Goal: Task Accomplishment & Management: Use online tool/utility

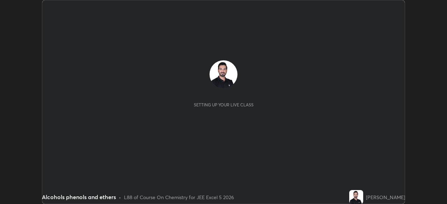
scroll to position [204, 447]
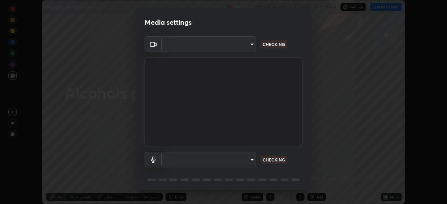
click at [247, 45] on body "Erase all Alcohols phenols and ethers Recording WAS SCHEDULED TO START AT 11:45…" at bounding box center [223, 102] width 447 height 204
type input "05e465ff83a2709560b00517cc20afcec0d8c6759013130505a18faaf77a7109"
type input "5e0574a8248c2f94adfbdafe40ebebc0aeff2822baf224a0b93bcc512a3e164e"
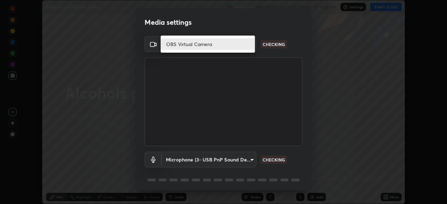
click at [235, 41] on li "OBS Virtual Camera" at bounding box center [208, 44] width 94 height 12
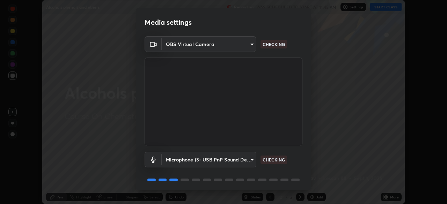
scroll to position [25, 0]
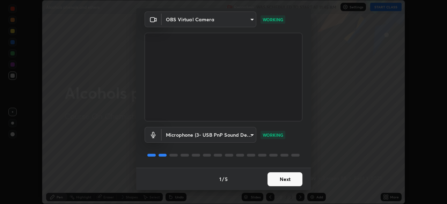
click at [282, 178] on button "Next" at bounding box center [284, 179] width 35 height 14
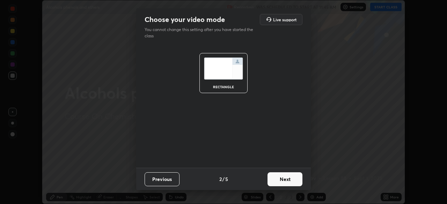
scroll to position [0, 0]
click at [286, 180] on button "Next" at bounding box center [284, 179] width 35 height 14
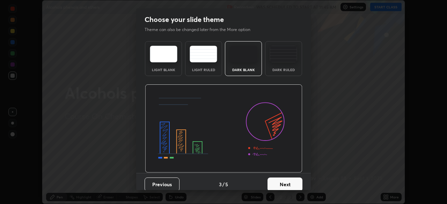
click at [290, 184] on button "Next" at bounding box center [284, 185] width 35 height 14
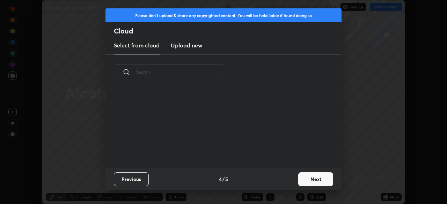
click at [310, 181] on button "Next" at bounding box center [315, 179] width 35 height 14
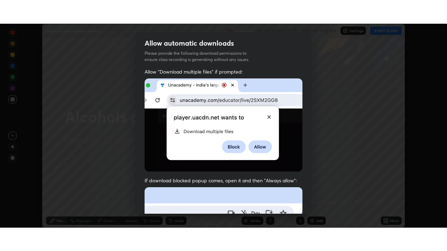
scroll to position [159, 0]
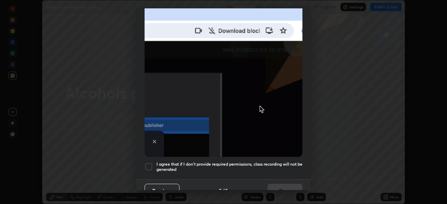
click at [150, 163] on div at bounding box center [149, 167] width 8 height 8
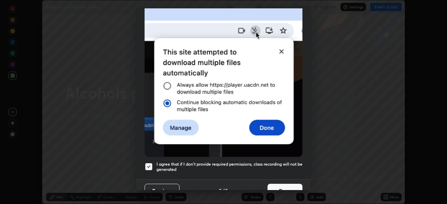
click at [279, 184] on button "Done" at bounding box center [284, 191] width 35 height 14
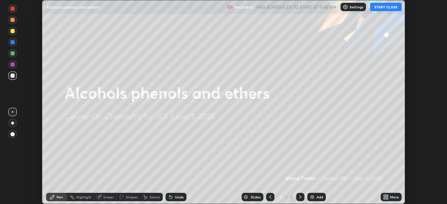
click at [388, 7] on button "START CLASS" at bounding box center [385, 7] width 31 height 8
click at [317, 197] on div "Add" at bounding box center [319, 197] width 7 height 3
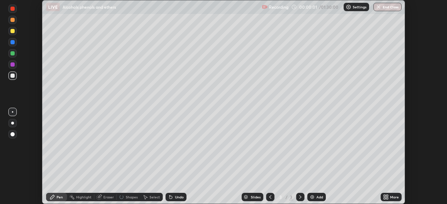
click at [387, 197] on icon at bounding box center [387, 196] width 2 height 2
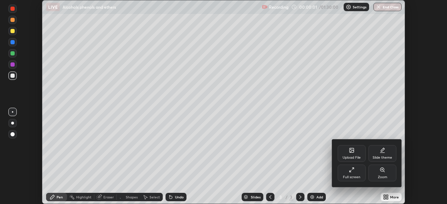
click at [358, 174] on div "Full screen" at bounding box center [352, 173] width 28 height 17
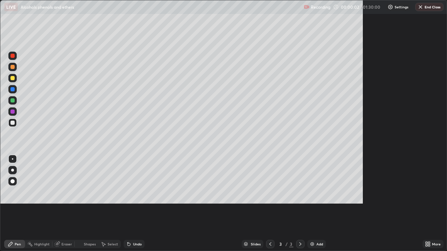
scroll to position [251, 447]
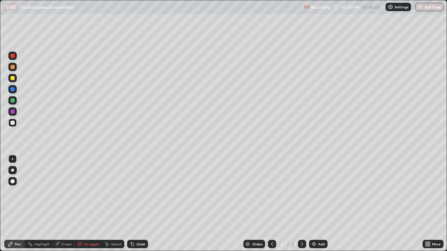
click at [13, 78] on div at bounding box center [12, 78] width 4 height 4
click at [12, 89] on div at bounding box center [12, 89] width 4 height 4
click at [12, 112] on div at bounding box center [12, 112] width 4 height 4
click at [13, 100] on div at bounding box center [12, 100] width 4 height 4
click at [12, 112] on div at bounding box center [12, 112] width 4 height 4
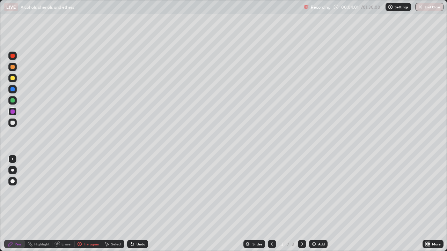
click at [12, 91] on div at bounding box center [12, 89] width 4 height 4
click at [12, 112] on div at bounding box center [12, 112] width 4 height 4
click at [11, 67] on div at bounding box center [12, 67] width 4 height 4
click at [319, 204] on div "Add" at bounding box center [321, 244] width 7 height 3
click at [10, 101] on div at bounding box center [12, 100] width 4 height 4
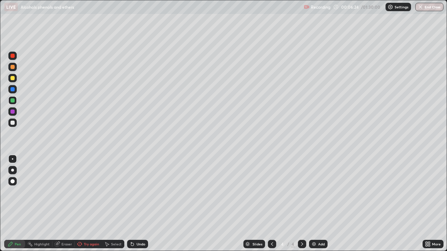
click at [12, 89] on div at bounding box center [12, 89] width 4 height 4
click at [60, 204] on div "Eraser" at bounding box center [63, 244] width 22 height 8
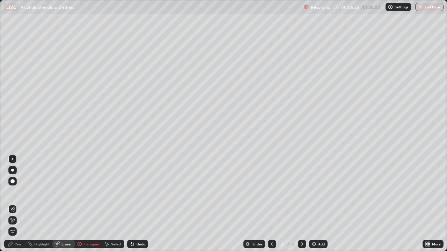
click at [13, 204] on icon at bounding box center [11, 245] width 6 height 6
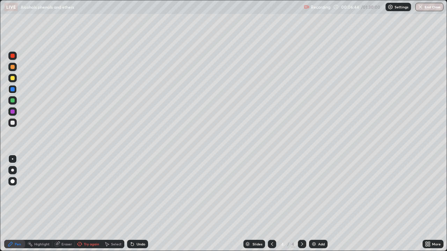
click at [12, 112] on div at bounding box center [12, 112] width 4 height 4
click at [64, 204] on div "Eraser" at bounding box center [66, 244] width 10 height 3
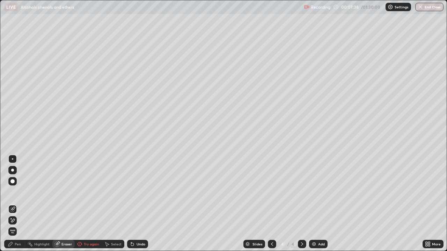
click at [18, 204] on div "Pen" at bounding box center [18, 244] width 6 height 3
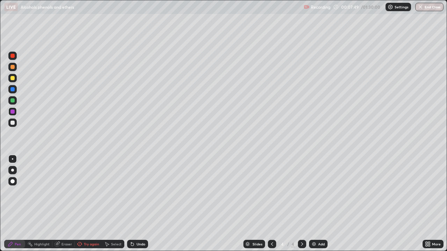
click at [13, 100] on div at bounding box center [12, 100] width 4 height 4
click at [317, 204] on div "Add" at bounding box center [318, 244] width 19 height 8
click at [13, 112] on div at bounding box center [12, 112] width 4 height 4
click at [14, 124] on div at bounding box center [12, 123] width 4 height 4
click at [271, 204] on icon at bounding box center [272, 245] width 6 height 6
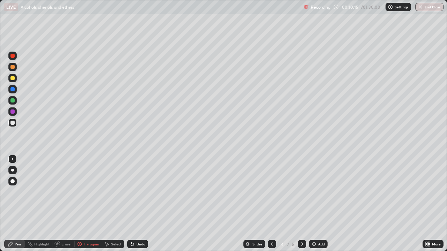
click at [301, 204] on icon at bounding box center [302, 245] width 6 height 6
click at [319, 204] on div "Add" at bounding box center [318, 244] width 19 height 8
click at [12, 100] on div at bounding box center [12, 100] width 4 height 4
click at [14, 90] on div at bounding box center [12, 89] width 4 height 4
click at [315, 204] on img at bounding box center [314, 245] width 6 height 6
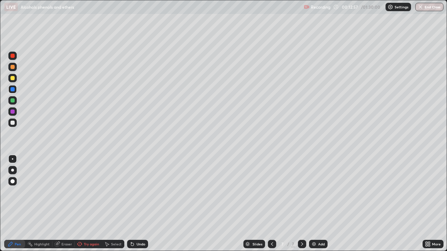
click at [13, 98] on div at bounding box center [12, 100] width 4 height 4
click at [13, 111] on div at bounding box center [12, 112] width 4 height 4
click at [11, 68] on div at bounding box center [12, 67] width 4 height 4
click at [12, 90] on div at bounding box center [12, 89] width 4 height 4
click at [13, 101] on div at bounding box center [12, 100] width 4 height 4
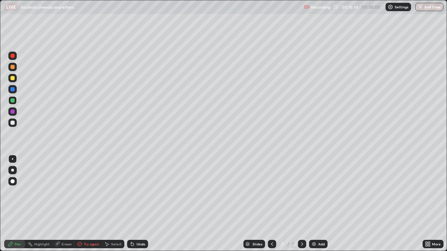
click at [13, 123] on div at bounding box center [12, 123] width 4 height 4
click at [317, 204] on div "Add" at bounding box center [318, 244] width 19 height 8
click at [12, 66] on div at bounding box center [12, 67] width 4 height 4
click at [12, 111] on div at bounding box center [12, 112] width 4 height 4
click at [11, 90] on div at bounding box center [12, 89] width 4 height 4
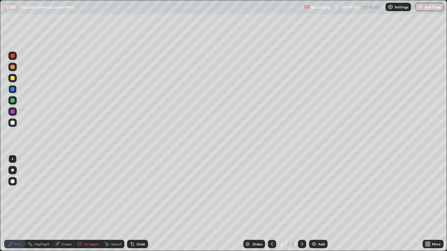
click at [13, 103] on div at bounding box center [12, 100] width 8 height 8
click at [12, 112] on div at bounding box center [12, 112] width 4 height 4
click at [10, 100] on div at bounding box center [12, 100] width 4 height 4
click at [322, 204] on div "Add" at bounding box center [321, 244] width 7 height 3
click at [13, 112] on div at bounding box center [12, 112] width 4 height 4
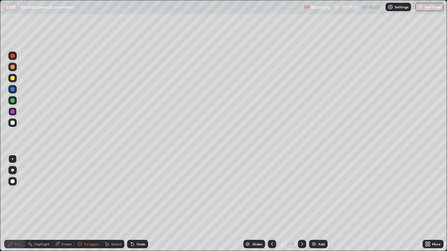
click at [11, 100] on div at bounding box center [12, 100] width 4 height 4
click at [272, 204] on icon at bounding box center [272, 245] width 6 height 6
click at [301, 204] on icon at bounding box center [302, 245] width 6 height 6
click at [12, 90] on div at bounding box center [12, 89] width 4 height 4
click at [317, 204] on div "Add" at bounding box center [318, 244] width 19 height 8
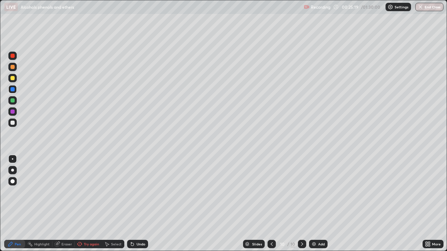
click at [320, 204] on div "Add" at bounding box center [321, 244] width 7 height 3
click at [272, 204] on icon at bounding box center [272, 245] width 6 height 6
click at [301, 204] on icon at bounding box center [302, 245] width 6 height 6
click at [273, 204] on icon at bounding box center [272, 245] width 6 height 6
click at [271, 204] on icon at bounding box center [272, 245] width 6 height 6
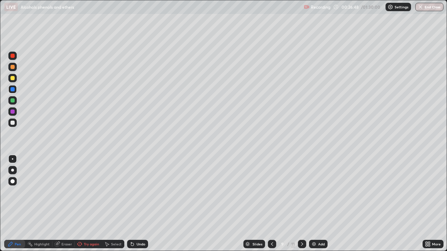
click at [11, 112] on div at bounding box center [12, 112] width 4 height 4
click at [10, 101] on div at bounding box center [12, 100] width 8 height 8
click at [301, 204] on icon at bounding box center [302, 245] width 6 height 6
click at [10, 66] on div at bounding box center [12, 67] width 8 height 8
click at [271, 204] on icon at bounding box center [272, 245] width 6 height 6
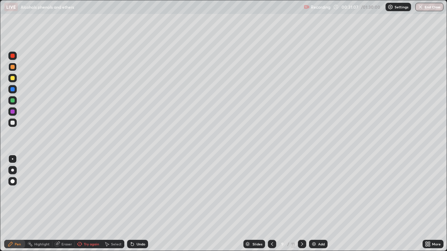
click at [301, 204] on icon at bounding box center [302, 245] width 6 height 6
click at [300, 204] on icon at bounding box center [302, 245] width 6 height 6
click at [271, 204] on icon at bounding box center [272, 244] width 2 height 3
click at [13, 57] on div at bounding box center [12, 56] width 4 height 4
click at [301, 204] on icon at bounding box center [302, 245] width 6 height 6
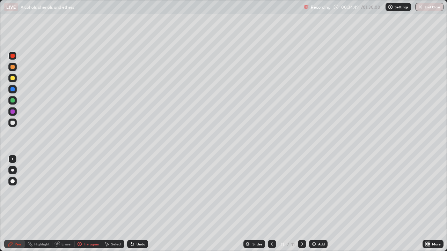
click at [11, 112] on div at bounding box center [12, 112] width 4 height 4
click at [13, 100] on div at bounding box center [12, 100] width 4 height 4
click at [13, 89] on div at bounding box center [12, 89] width 4 height 4
click at [63, 204] on div "Eraser" at bounding box center [66, 244] width 10 height 3
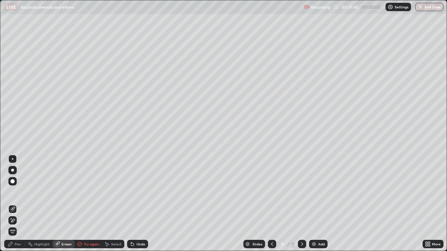
click at [11, 183] on div at bounding box center [12, 181] width 4 height 4
click at [14, 204] on div "Pen" at bounding box center [14, 244] width 21 height 8
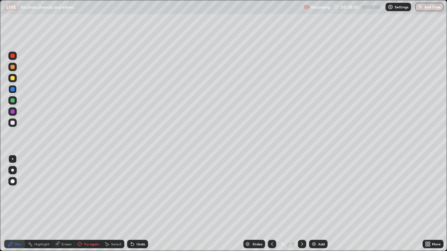
click at [322, 204] on div "Add" at bounding box center [321, 244] width 7 height 3
click at [10, 102] on div at bounding box center [12, 100] width 4 height 4
click at [12, 113] on div at bounding box center [12, 112] width 4 height 4
click at [41, 204] on div "Highlight" at bounding box center [41, 244] width 15 height 3
click at [11, 123] on div at bounding box center [12, 123] width 4 height 4
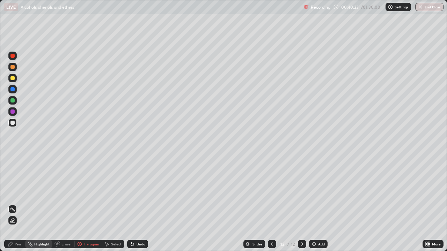
click at [18, 204] on div "Pen" at bounding box center [18, 244] width 6 height 3
click at [12, 90] on div at bounding box center [12, 89] width 4 height 4
click at [12, 112] on div at bounding box center [12, 112] width 4 height 4
click at [11, 101] on div at bounding box center [12, 100] width 4 height 4
click at [9, 112] on div at bounding box center [12, 112] width 8 height 8
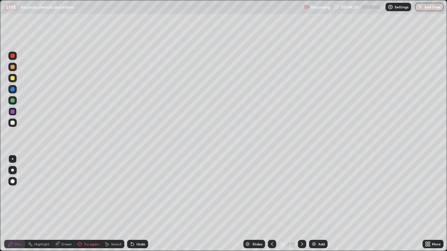
click at [320, 204] on div "Add" at bounding box center [321, 244] width 7 height 3
click at [271, 204] on icon at bounding box center [272, 245] width 6 height 6
click at [300, 204] on icon at bounding box center [302, 245] width 6 height 6
click at [11, 76] on div at bounding box center [12, 78] width 4 height 4
click at [13, 111] on div at bounding box center [12, 112] width 4 height 4
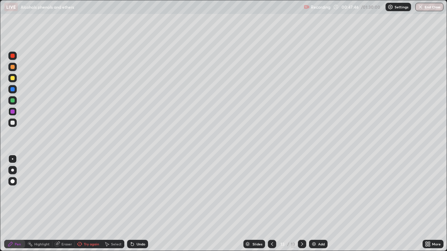
click at [12, 122] on div at bounding box center [12, 123] width 4 height 4
click at [13, 66] on div at bounding box center [12, 67] width 4 height 4
click at [10, 100] on div at bounding box center [12, 100] width 4 height 4
click at [64, 204] on div "Eraser" at bounding box center [66, 244] width 10 height 3
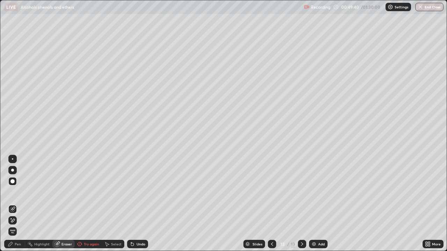
click at [16, 204] on div "Pen" at bounding box center [14, 244] width 21 height 8
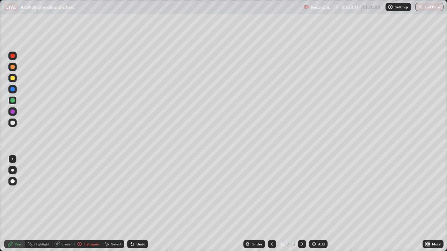
click at [315, 204] on img at bounding box center [314, 245] width 6 height 6
click at [11, 89] on div at bounding box center [12, 89] width 4 height 4
click at [9, 78] on div at bounding box center [12, 78] width 8 height 8
click at [12, 110] on div at bounding box center [12, 112] width 4 height 4
click at [319, 204] on div "Add" at bounding box center [321, 244] width 7 height 3
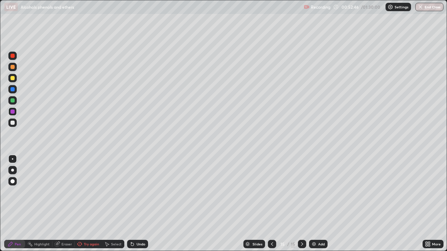
click at [12, 88] on div at bounding box center [12, 89] width 4 height 4
click at [12, 112] on div at bounding box center [12, 112] width 4 height 4
click at [271, 204] on icon at bounding box center [272, 245] width 6 height 6
click at [301, 204] on icon at bounding box center [302, 245] width 6 height 6
click at [11, 100] on div at bounding box center [12, 100] width 4 height 4
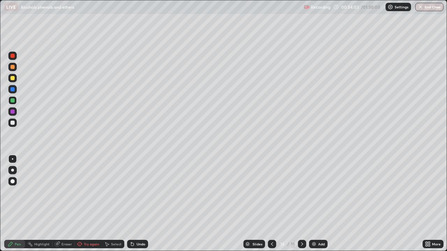
click at [13, 67] on div at bounding box center [12, 67] width 4 height 4
click at [271, 204] on icon at bounding box center [272, 245] width 6 height 6
click at [301, 204] on icon at bounding box center [302, 245] width 6 height 6
click at [271, 204] on icon at bounding box center [272, 245] width 6 height 6
click at [301, 204] on icon at bounding box center [302, 244] width 2 height 3
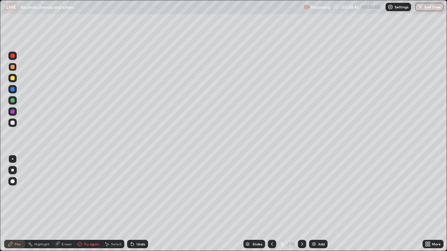
click at [315, 204] on img at bounding box center [314, 245] width 6 height 6
click at [12, 111] on div at bounding box center [12, 112] width 4 height 4
click at [12, 102] on div at bounding box center [12, 100] width 4 height 4
click at [12, 114] on div at bounding box center [12, 112] width 8 height 8
click at [12, 101] on div at bounding box center [12, 100] width 4 height 4
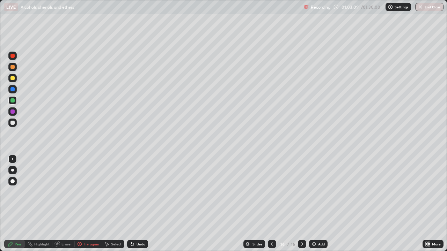
click at [319, 204] on div "Add" at bounding box center [321, 244] width 7 height 3
click at [12, 91] on div at bounding box center [12, 89] width 4 height 4
click at [12, 113] on div at bounding box center [12, 112] width 4 height 4
click at [13, 99] on div at bounding box center [12, 100] width 4 height 4
click at [11, 78] on div at bounding box center [12, 78] width 4 height 4
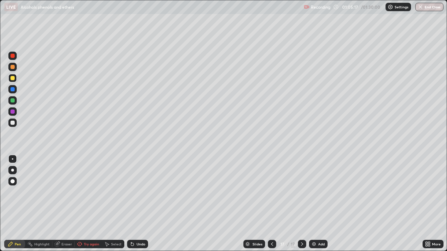
click at [12, 111] on div at bounding box center [12, 112] width 4 height 4
click at [11, 102] on div at bounding box center [12, 100] width 4 height 4
click at [12, 89] on div at bounding box center [12, 89] width 4 height 4
click at [14, 67] on div at bounding box center [12, 67] width 4 height 4
click at [320, 204] on div "Add" at bounding box center [321, 244] width 7 height 3
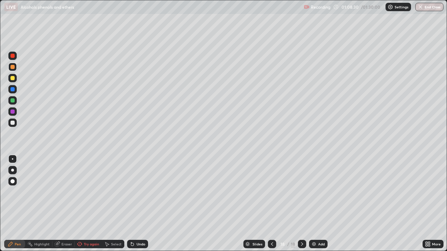
click at [10, 89] on div at bounding box center [12, 89] width 4 height 4
click at [271, 204] on icon at bounding box center [272, 245] width 6 height 6
click at [301, 204] on icon at bounding box center [302, 244] width 2 height 3
click at [271, 204] on icon at bounding box center [272, 245] width 6 height 6
click at [301, 204] on icon at bounding box center [302, 245] width 6 height 6
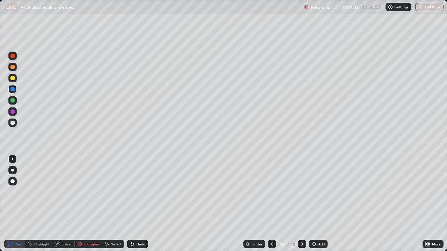
click at [272, 204] on icon at bounding box center [272, 245] width 6 height 6
click at [301, 204] on icon at bounding box center [302, 245] width 6 height 6
click at [13, 111] on div at bounding box center [12, 112] width 4 height 4
click at [60, 204] on div "Eraser" at bounding box center [63, 244] width 22 height 8
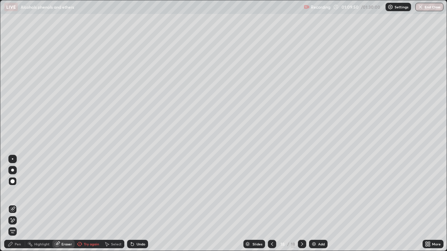
click at [18, 204] on div "Pen" at bounding box center [18, 244] width 6 height 3
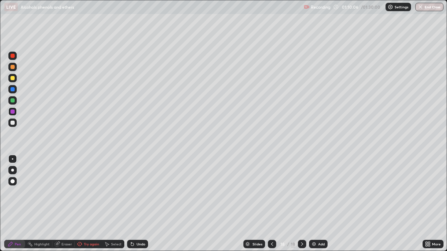
click at [13, 100] on div at bounding box center [12, 100] width 4 height 4
click at [12, 89] on div at bounding box center [12, 89] width 4 height 4
click at [13, 101] on div at bounding box center [12, 100] width 4 height 4
click at [65, 204] on div "Eraser" at bounding box center [66, 244] width 10 height 3
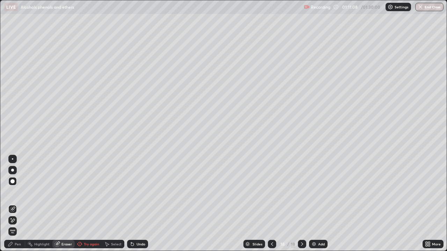
click at [18, 204] on div "Pen" at bounding box center [18, 244] width 6 height 3
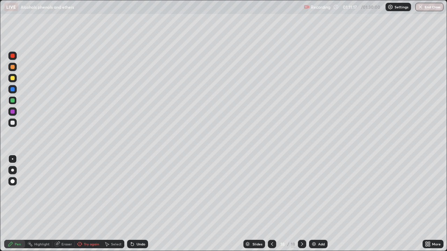
click at [13, 111] on div at bounding box center [12, 112] width 4 height 4
click at [10, 101] on div at bounding box center [12, 100] width 4 height 4
click at [272, 204] on icon at bounding box center [272, 245] width 6 height 6
click at [300, 204] on icon at bounding box center [302, 245] width 6 height 6
click at [318, 204] on div "Add" at bounding box center [321, 244] width 7 height 3
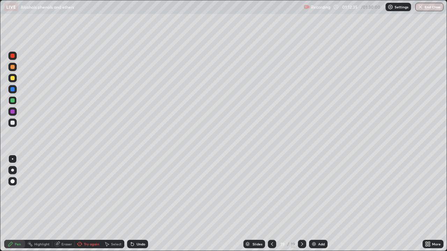
click at [12, 112] on div at bounding box center [12, 112] width 4 height 4
click at [10, 89] on div at bounding box center [12, 89] width 8 height 8
click at [271, 204] on icon at bounding box center [272, 245] width 6 height 6
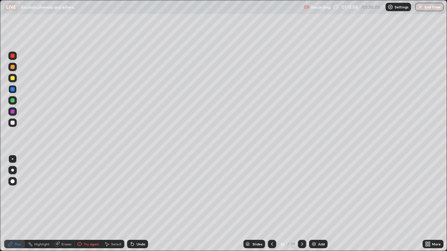
click at [301, 204] on icon at bounding box center [302, 245] width 6 height 6
click at [301, 204] on icon at bounding box center [302, 244] width 2 height 3
click at [271, 204] on icon at bounding box center [272, 245] width 6 height 6
click at [301, 204] on icon at bounding box center [302, 245] width 6 height 6
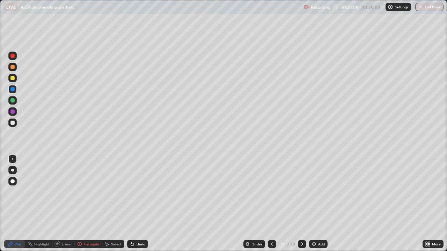
click at [12, 112] on div at bounding box center [12, 112] width 4 height 4
click at [12, 67] on div at bounding box center [12, 67] width 4 height 4
click at [10, 79] on div at bounding box center [12, 78] width 4 height 4
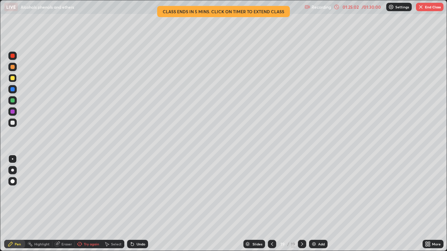
click at [11, 100] on div at bounding box center [12, 100] width 4 height 4
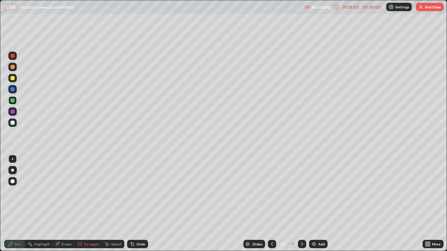
click at [433, 6] on button "End Class" at bounding box center [430, 7] width 28 height 8
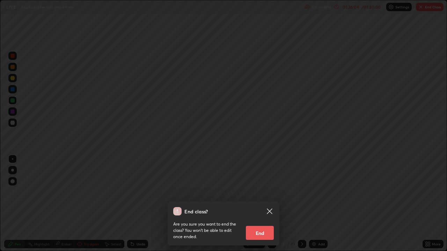
click at [262, 204] on button "End" at bounding box center [260, 233] width 28 height 14
